Goal: Task Accomplishment & Management: Manage account settings

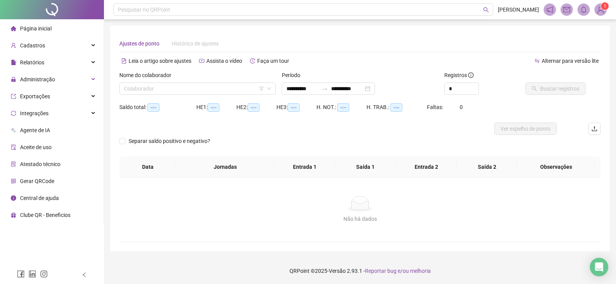
type input "**********"
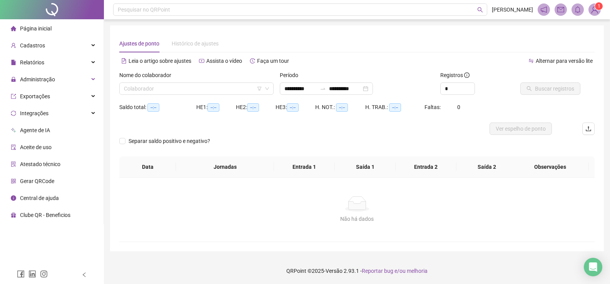
type input "**********"
click at [66, 83] on div "Administração" at bounding box center [52, 79] width 100 height 15
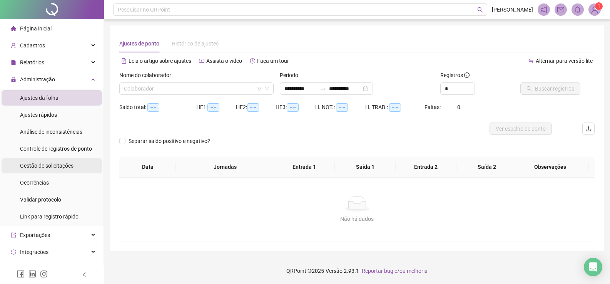
click at [72, 167] on span "Gestão de solicitações" at bounding box center [46, 165] width 53 height 6
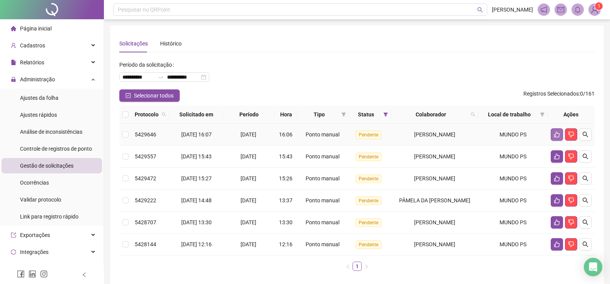
click at [554, 136] on icon "like" at bounding box center [556, 135] width 5 height 6
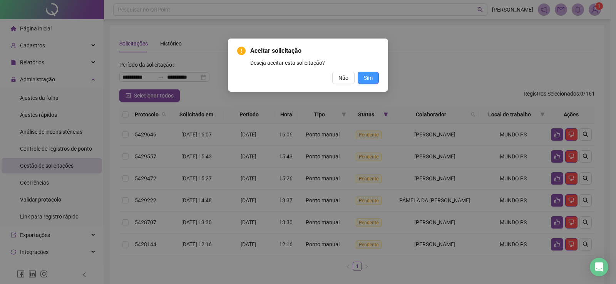
click at [372, 78] on span "Sim" at bounding box center [368, 77] width 9 height 8
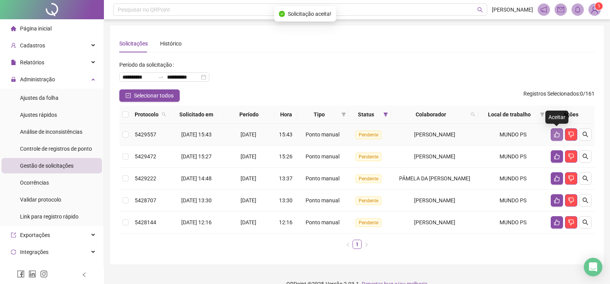
click at [556, 134] on icon "like" at bounding box center [557, 134] width 6 height 6
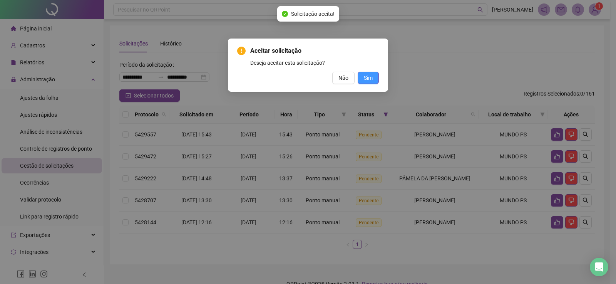
click at [375, 78] on button "Sim" at bounding box center [367, 78] width 21 height 12
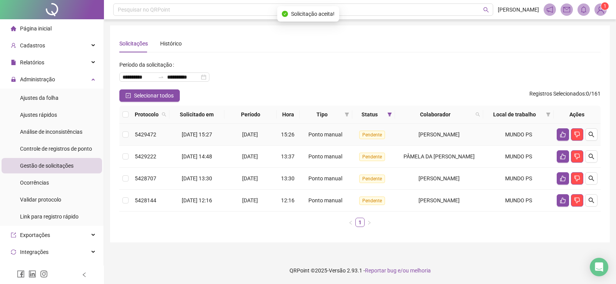
click at [556, 132] on td at bounding box center [576, 134] width 47 height 22
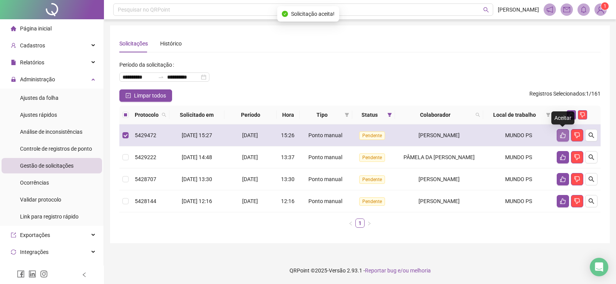
click at [557, 133] on button "button" at bounding box center [562, 135] width 12 height 12
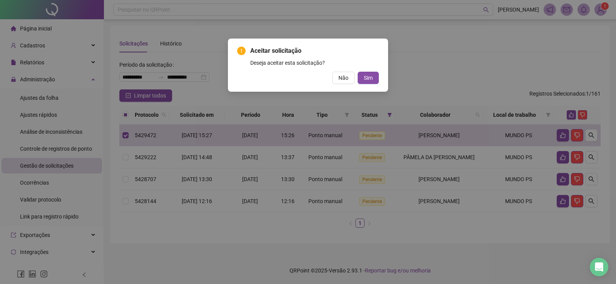
click at [126, 132] on div "Aceitar solicitação Deseja aceitar esta solicitação? Não Sim" at bounding box center [308, 142] width 616 height 284
click at [337, 78] on button "Não" at bounding box center [343, 78] width 22 height 12
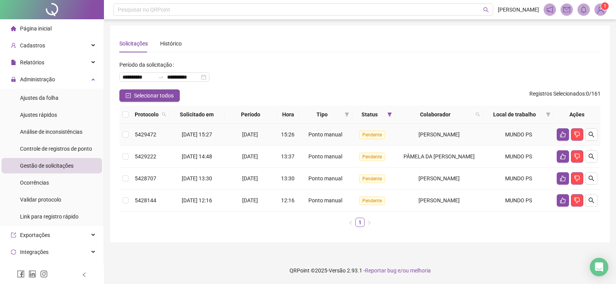
click at [553, 136] on td at bounding box center [576, 134] width 47 height 22
click at [564, 134] on icon "like" at bounding box center [562, 134] width 6 height 6
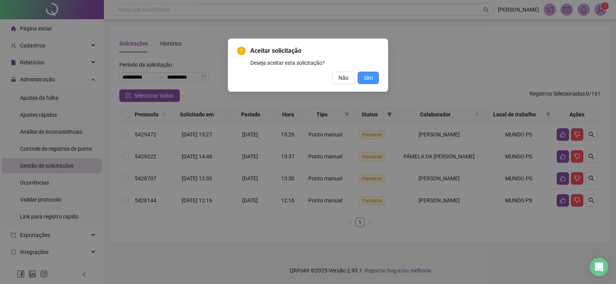
click at [370, 77] on span "Sim" at bounding box center [368, 77] width 9 height 8
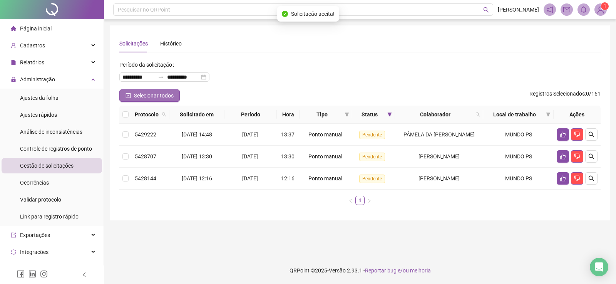
click at [129, 95] on icon "check-square" at bounding box center [127, 95] width 5 height 5
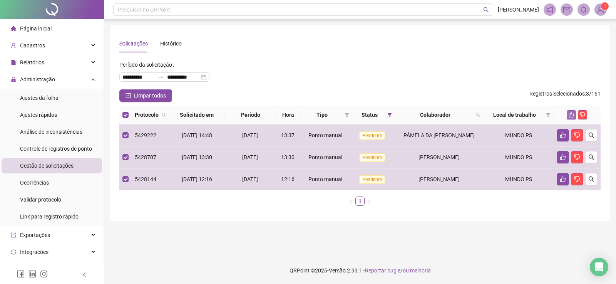
click at [571, 115] on icon "like" at bounding box center [570, 114] width 5 height 5
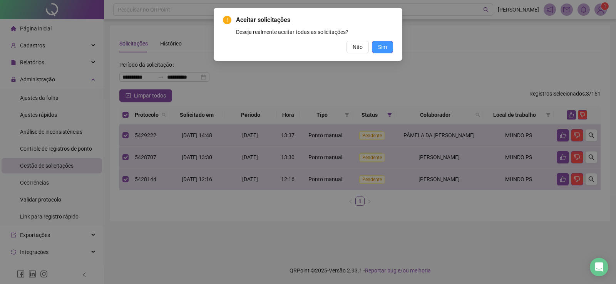
click at [383, 47] on span "Sim" at bounding box center [382, 47] width 9 height 8
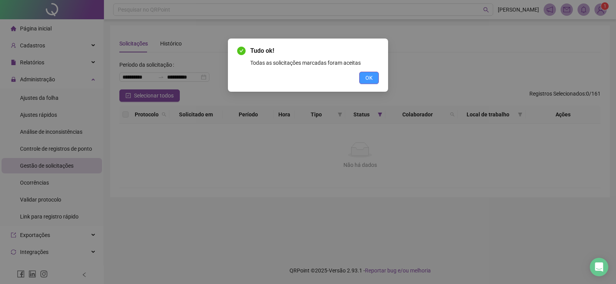
click at [378, 78] on button "OK" at bounding box center [369, 78] width 20 height 12
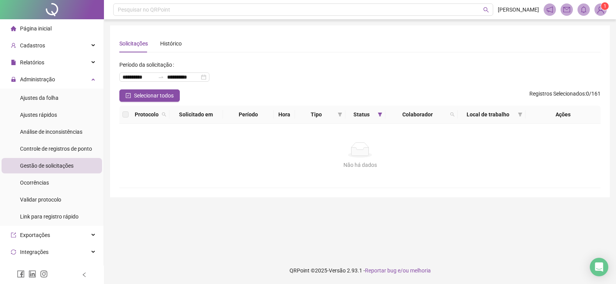
click at [58, 25] on li "Página inicial" at bounding box center [52, 28] width 100 height 15
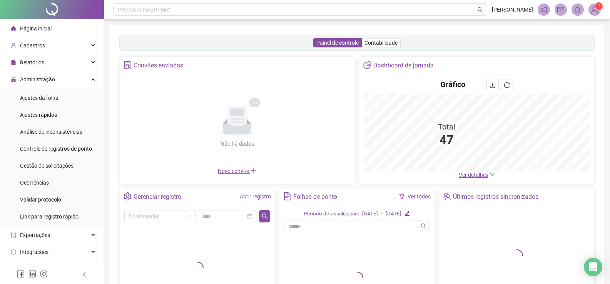
click at [467, 174] on span "Ver detalhes" at bounding box center [474, 175] width 30 height 6
